Goal: Task Accomplishment & Management: Use online tool/utility

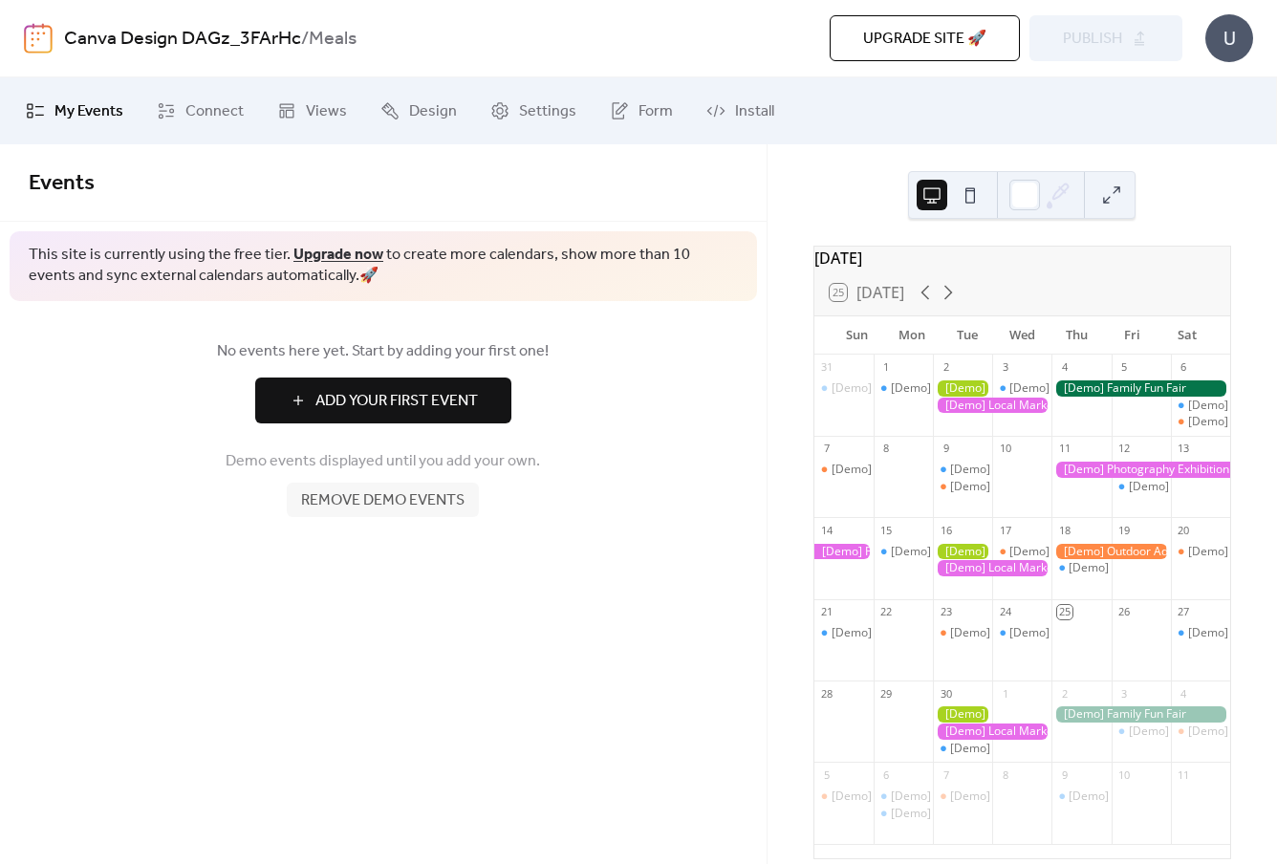
click at [385, 499] on span "Remove demo events" at bounding box center [382, 500] width 163 height 23
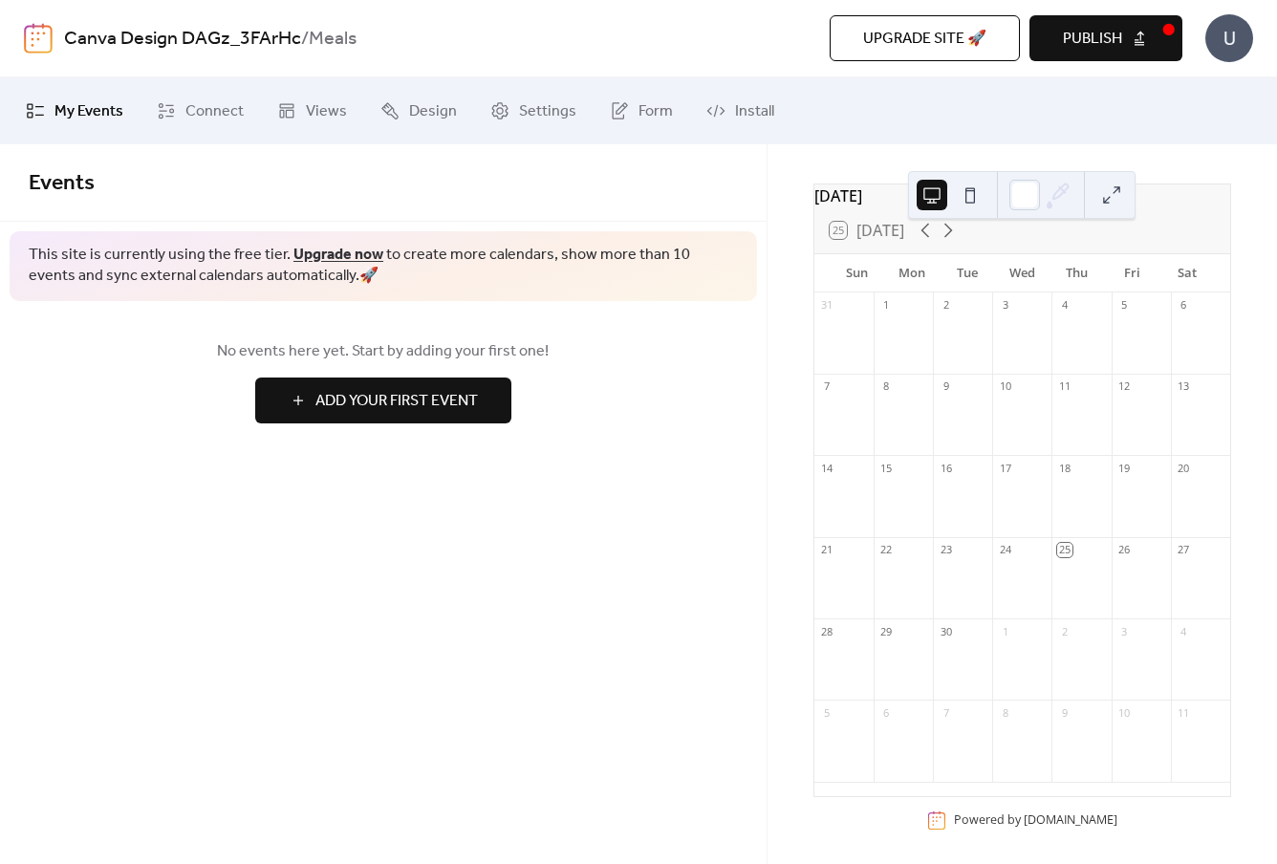
scroll to position [75, 0]
click at [894, 465] on div "15" at bounding box center [886, 461] width 14 height 14
click at [912, 468] on div "15" at bounding box center [902, 461] width 59 height 26
click at [1032, 507] on div at bounding box center [1021, 499] width 59 height 49
click at [1015, 455] on div "17" at bounding box center [1021, 461] width 59 height 26
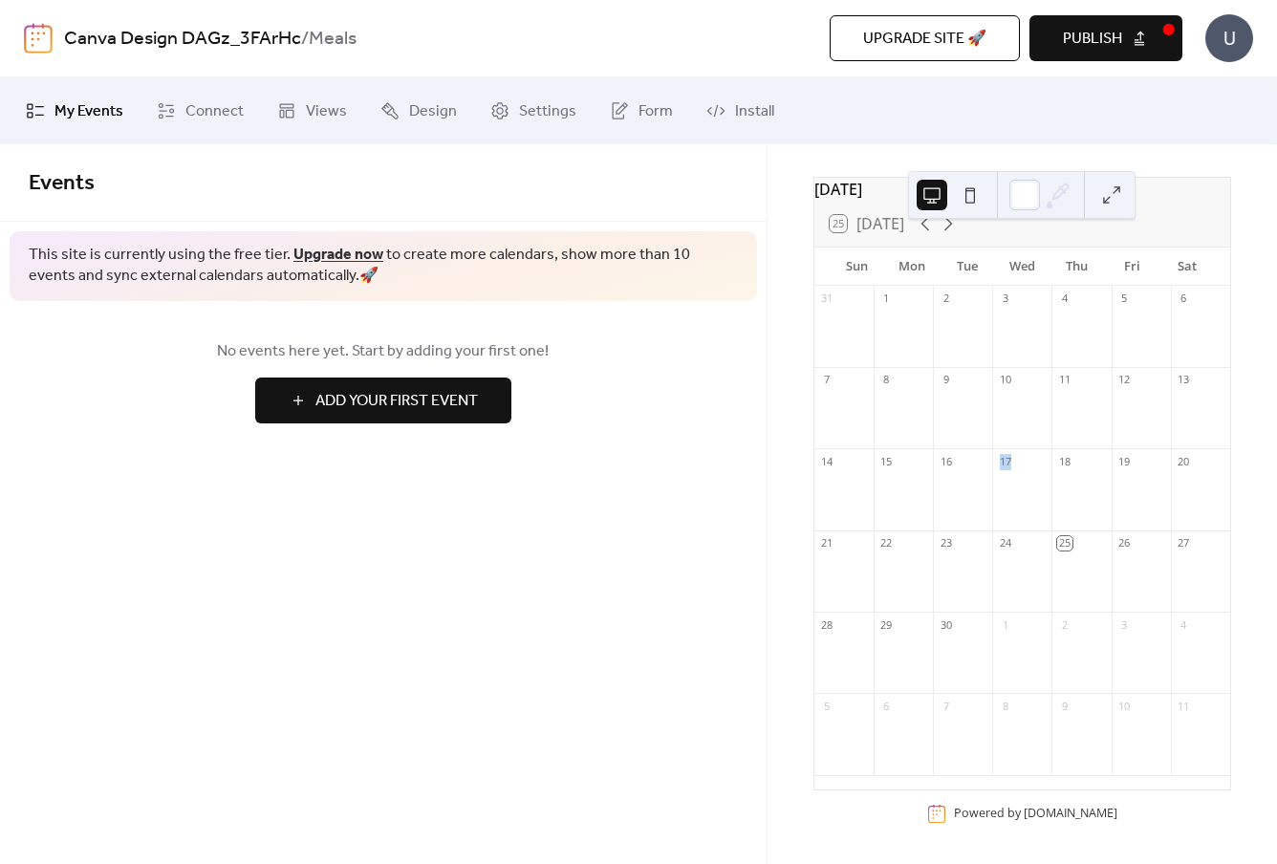
click at [1015, 455] on div "17" at bounding box center [1021, 461] width 59 height 26
click at [916, 462] on div "15" at bounding box center [902, 461] width 59 height 26
click at [916, 487] on div at bounding box center [902, 499] width 59 height 49
click at [390, 399] on span "Add Your First Event" at bounding box center [396, 401] width 162 height 23
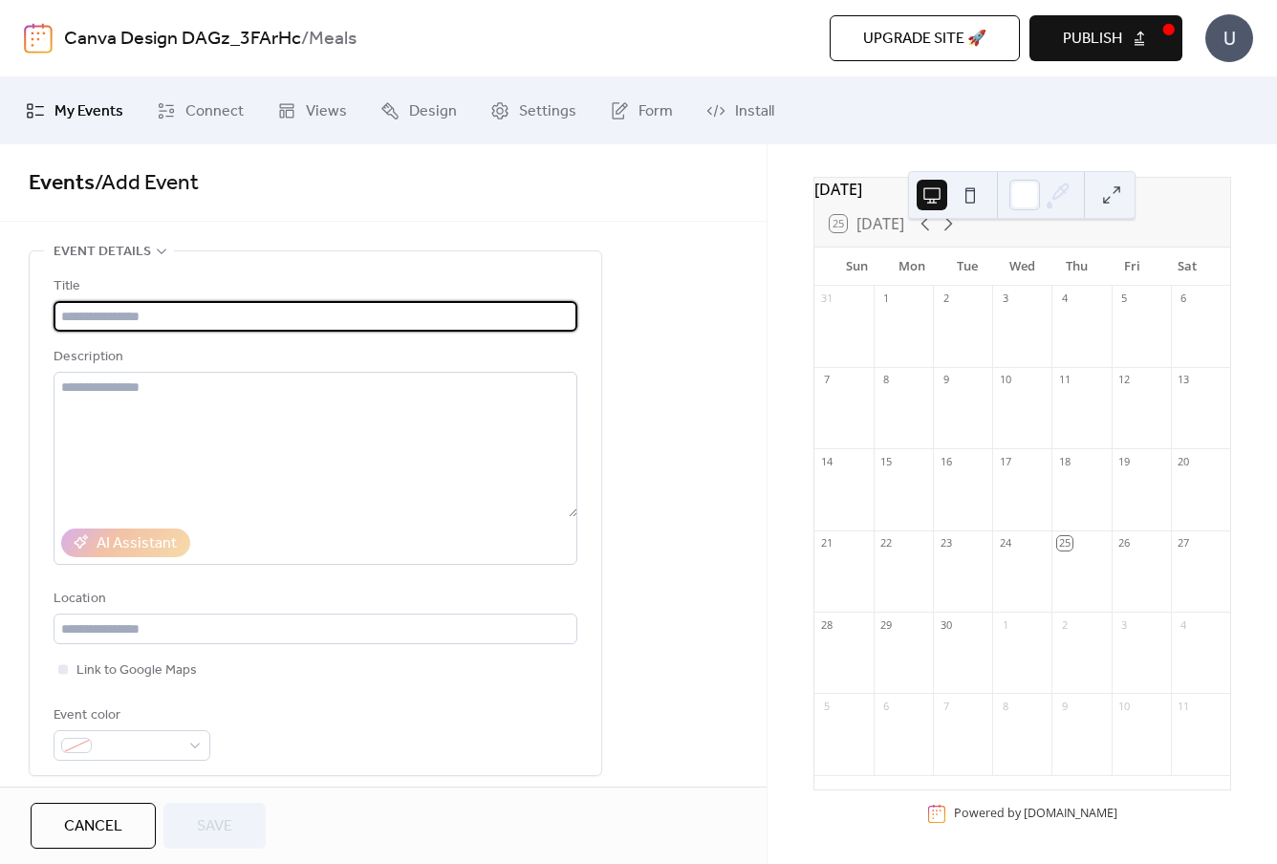
click at [111, 314] on input "text" at bounding box center [316, 316] width 524 height 31
click at [593, 312] on div "Title Description AI Assistant Location Link to Google Maps Event color" at bounding box center [315, 513] width 571 height 524
